Goal: Task Accomplishment & Management: Manage account settings

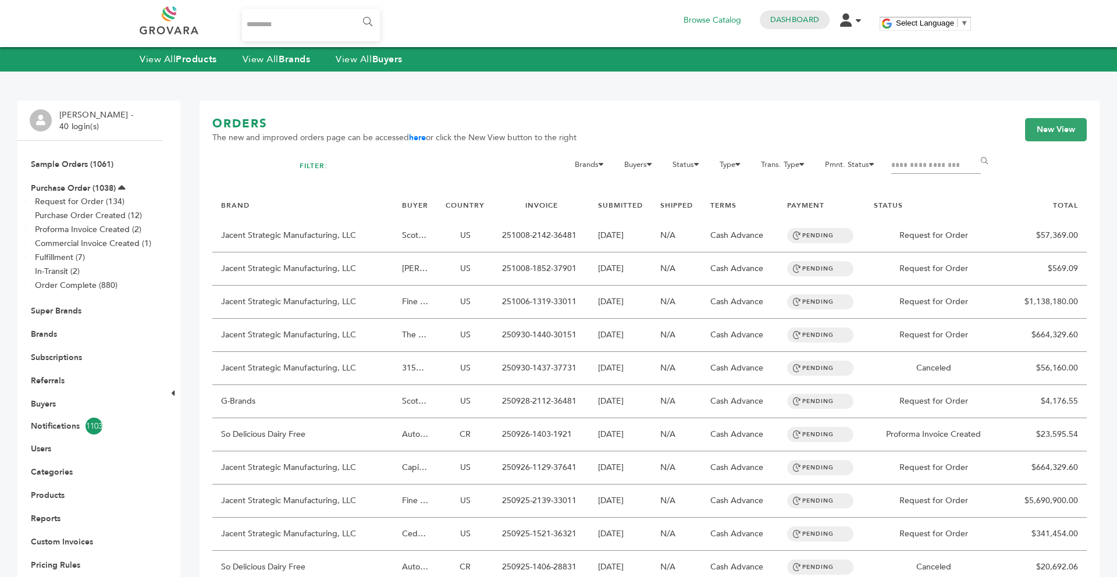
click at [296, 63] on strong "Brands" at bounding box center [294, 59] width 31 height 13
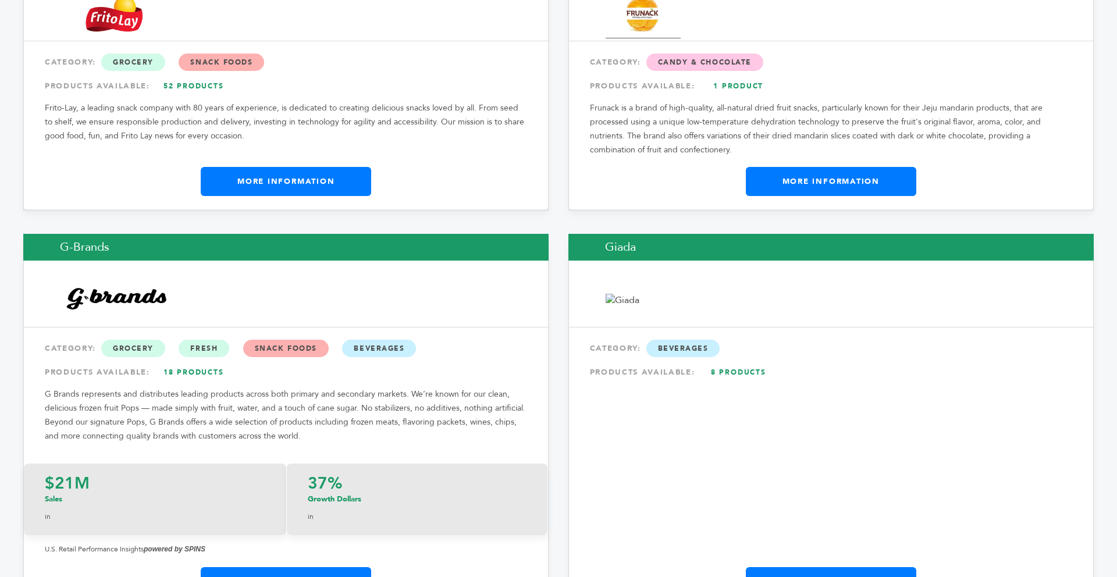
scroll to position [7075, 0]
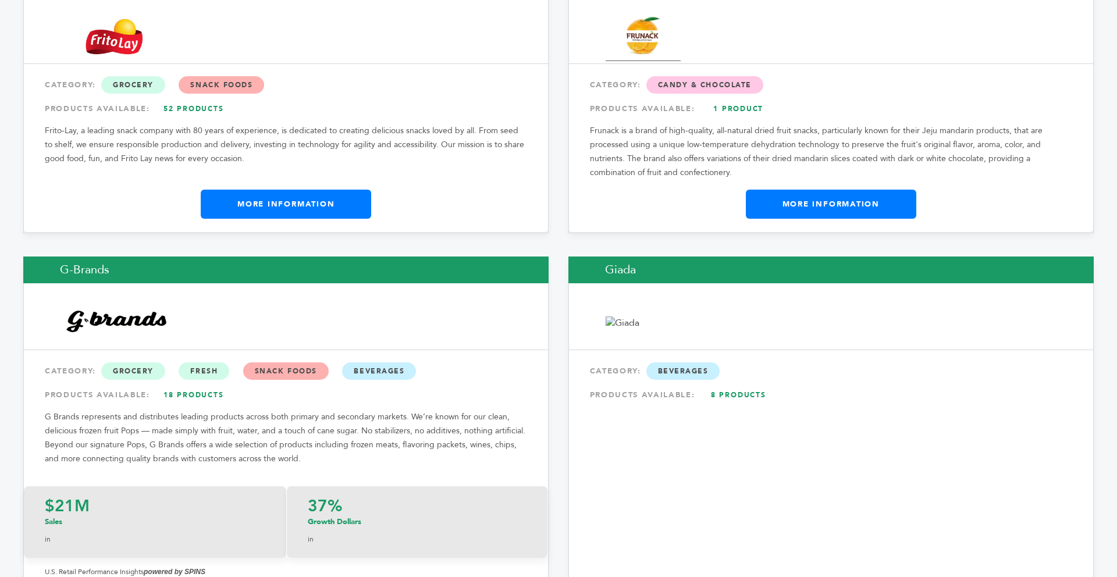
drag, startPoint x: 0, startPoint y: 0, endPoint x: 1081, endPoint y: 243, distance: 1107.6
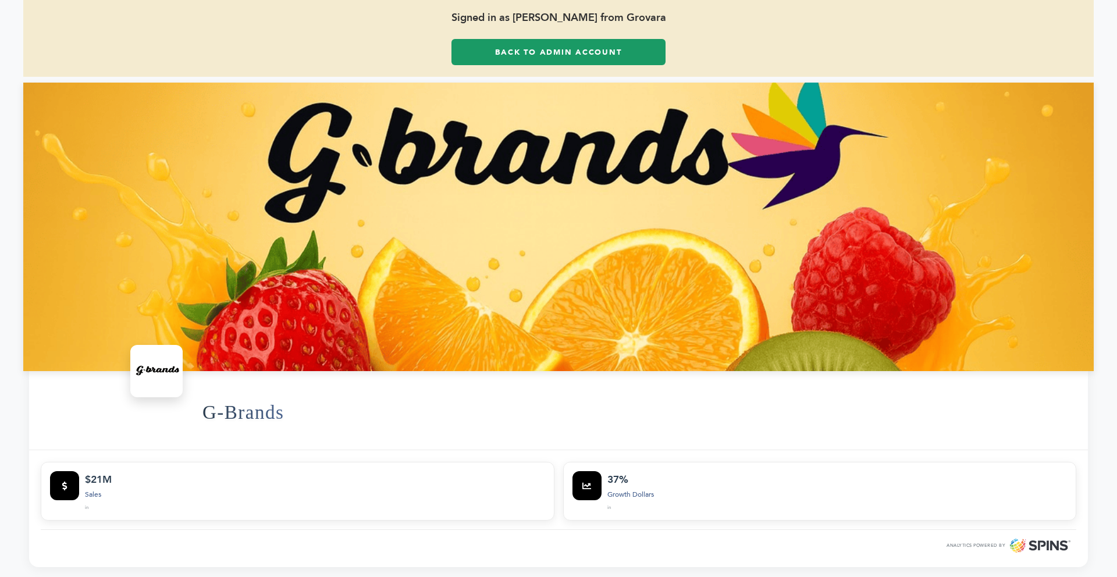
scroll to position [47, 0]
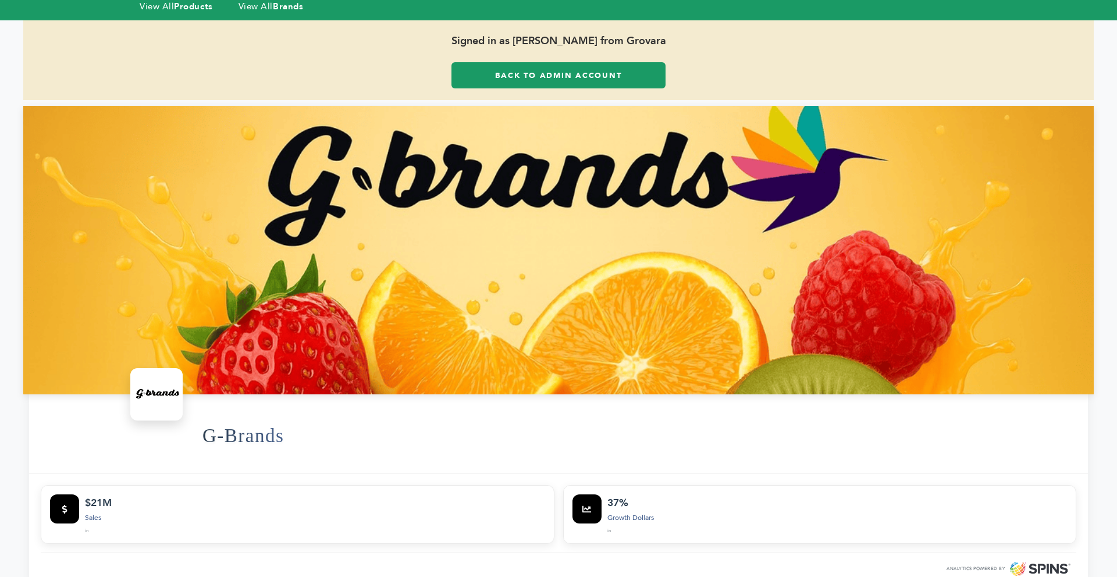
click at [541, 82] on link "Back to Admin Account" at bounding box center [559, 75] width 214 height 26
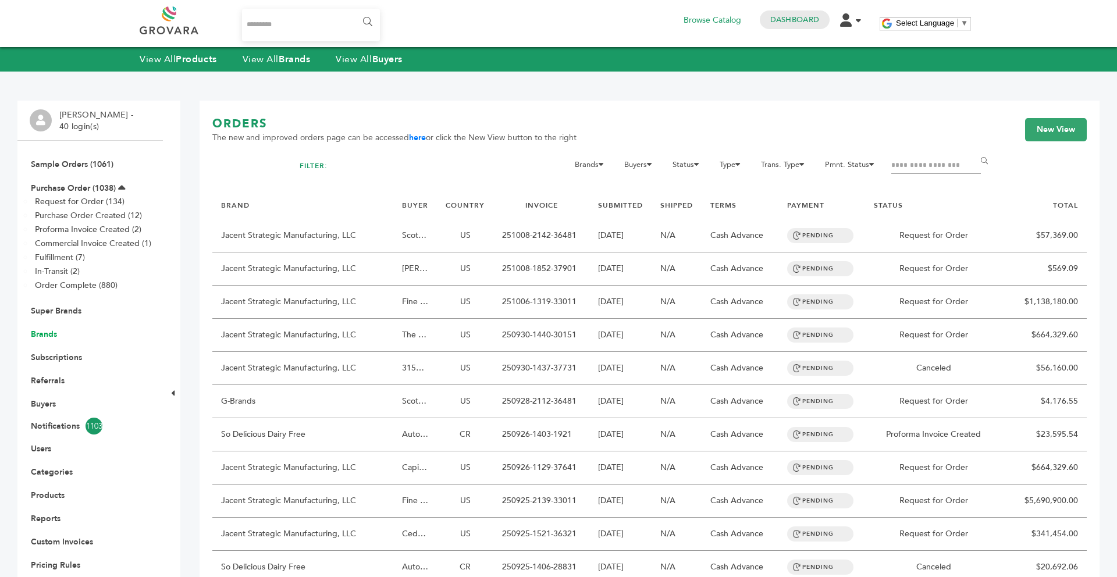
click at [43, 338] on link "Brands" at bounding box center [44, 334] width 26 height 11
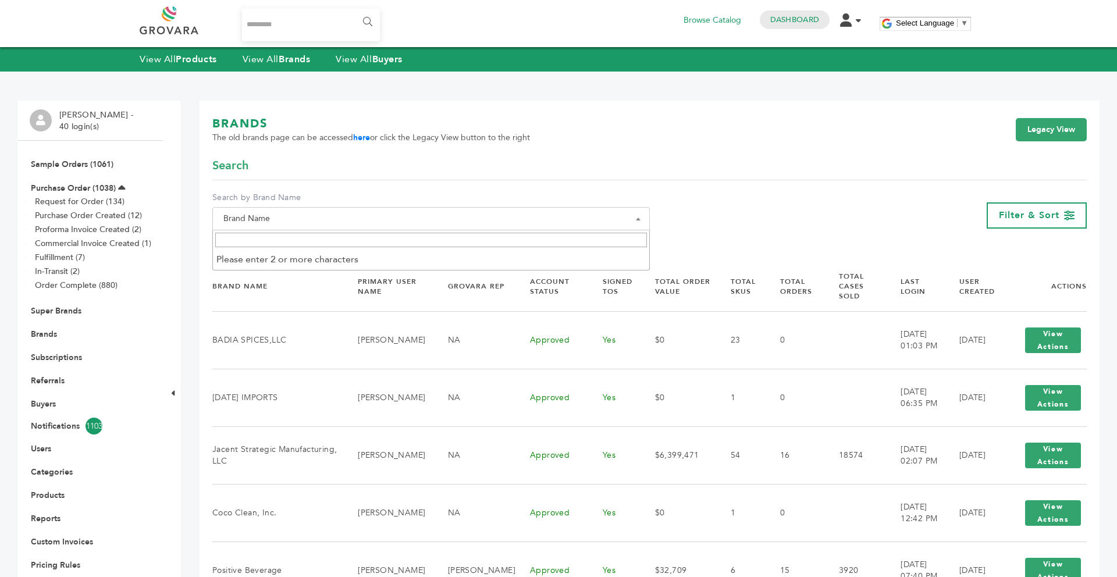
click at [289, 215] on span "Brand Name" at bounding box center [431, 219] width 425 height 16
click at [279, 240] on input "Search" at bounding box center [431, 240] width 432 height 15
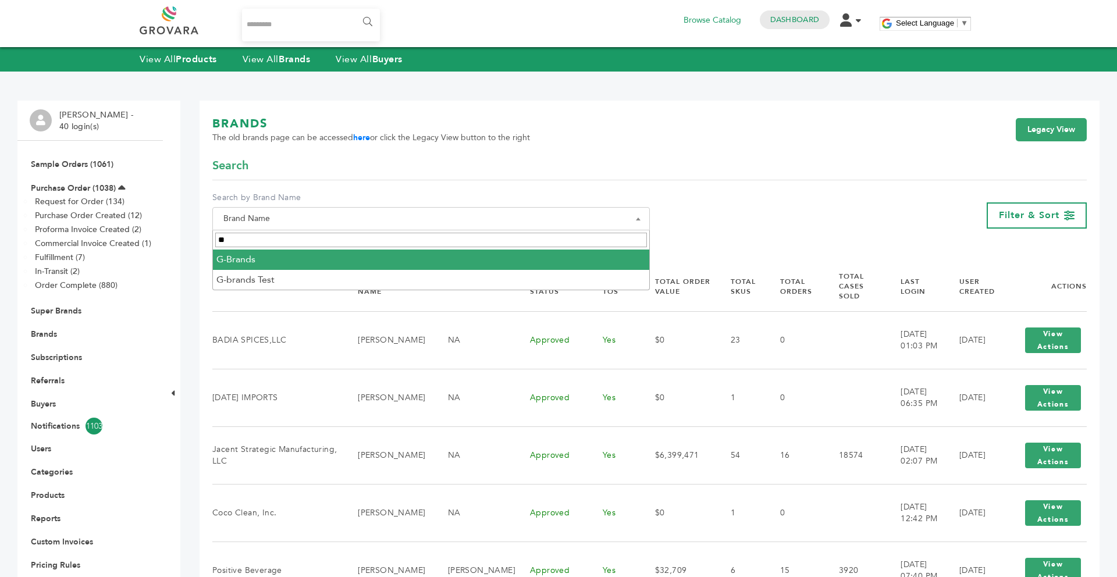
type input "**"
select select "********"
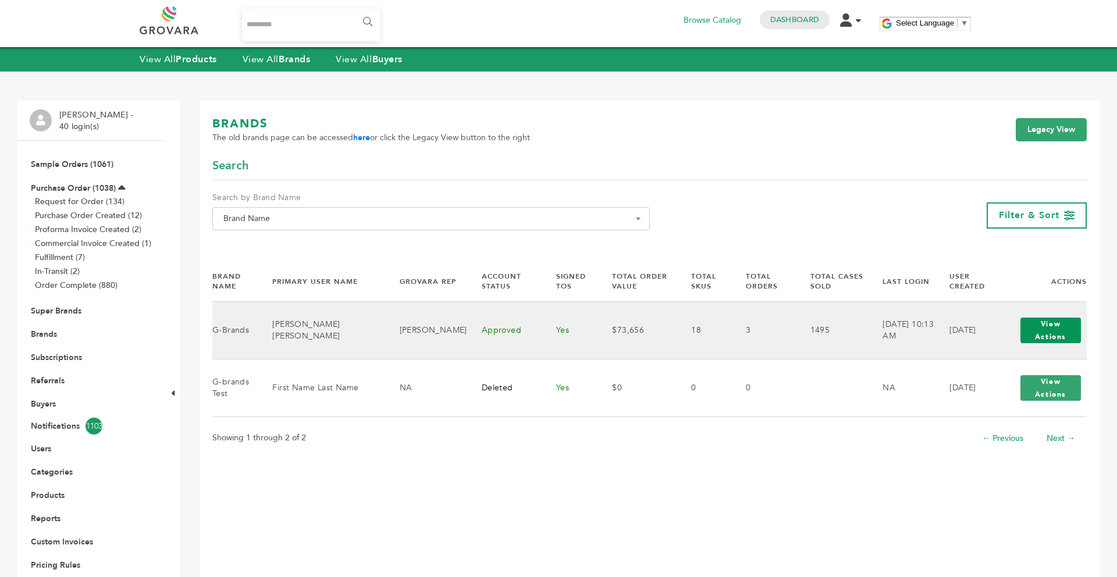
click at [1038, 334] on button "View Actions" at bounding box center [1051, 331] width 61 height 26
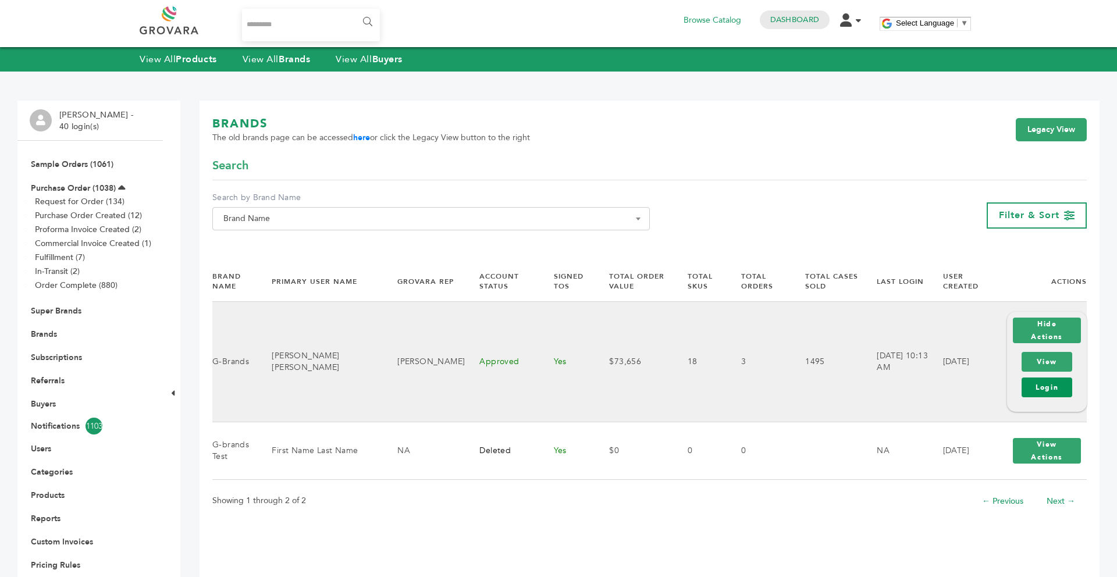
click at [1046, 378] on link "Login" at bounding box center [1047, 388] width 51 height 20
